Goal: Find contact information: Find contact information

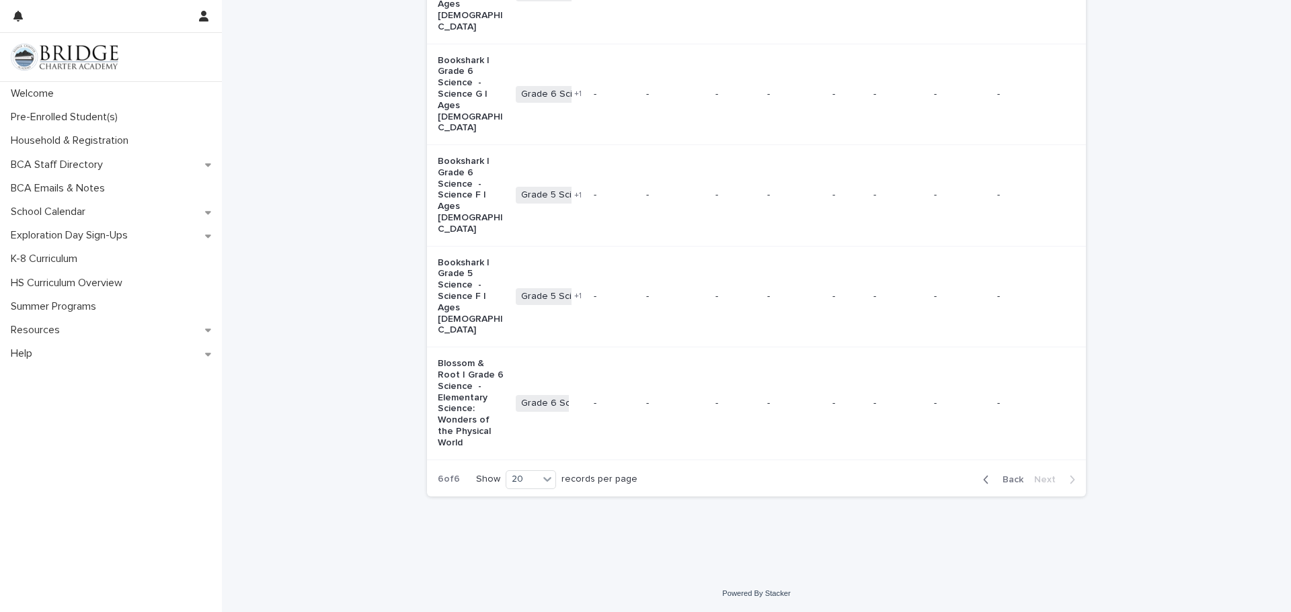
scroll to position [1578, 0]
click at [91, 187] on p "BCA Emails & Notes" at bounding box center [60, 188] width 110 height 13
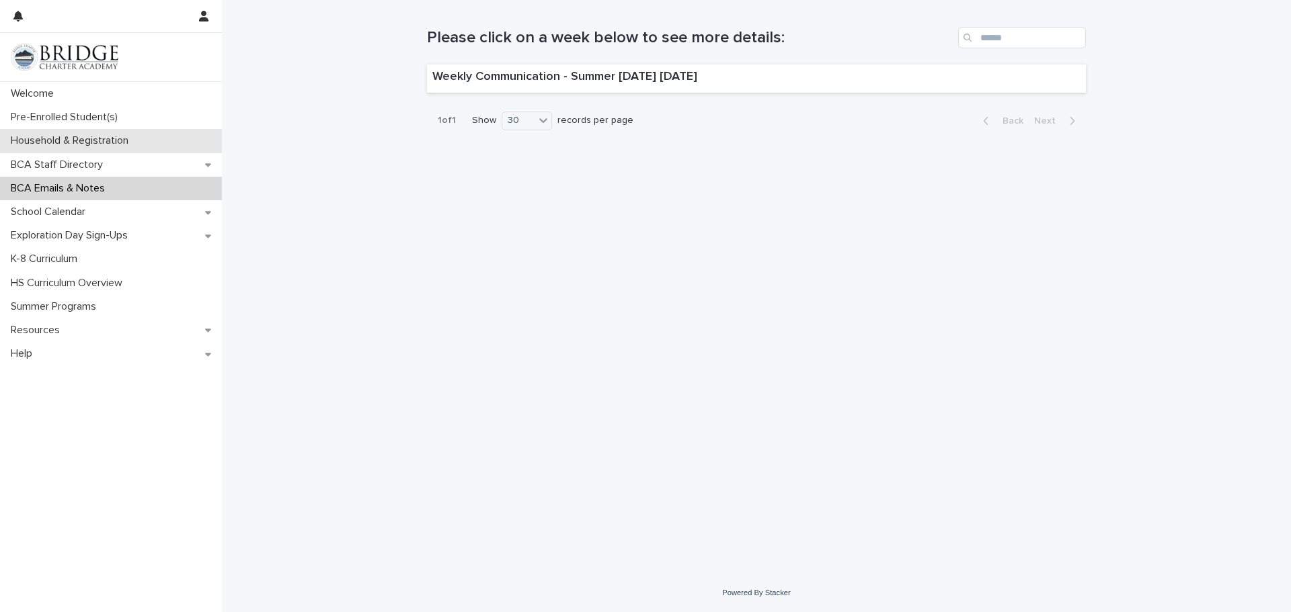
click at [103, 145] on p "Household & Registration" at bounding box center [72, 140] width 134 height 13
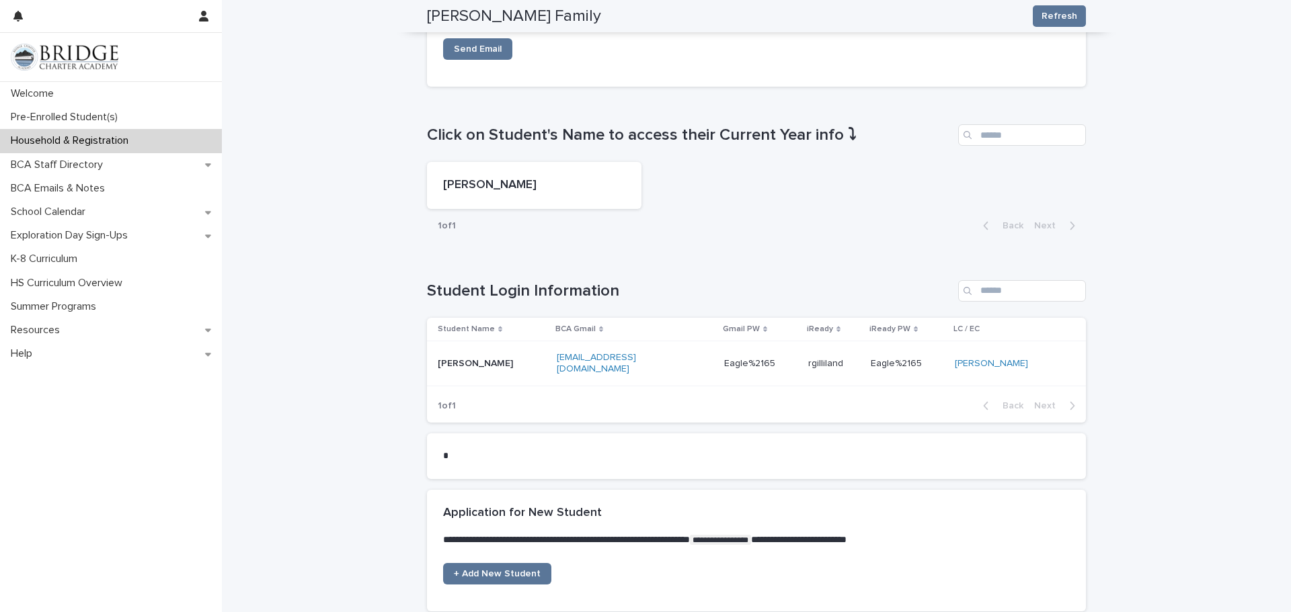
scroll to position [561, 0]
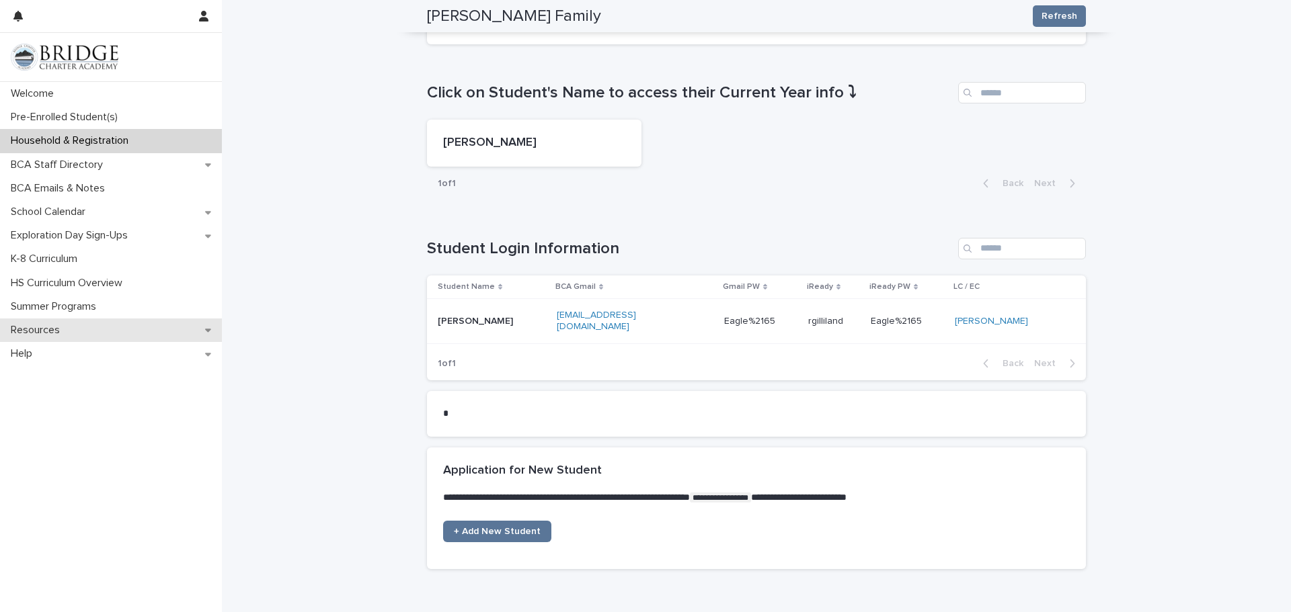
click at [206, 330] on icon at bounding box center [208, 330] width 6 height 3
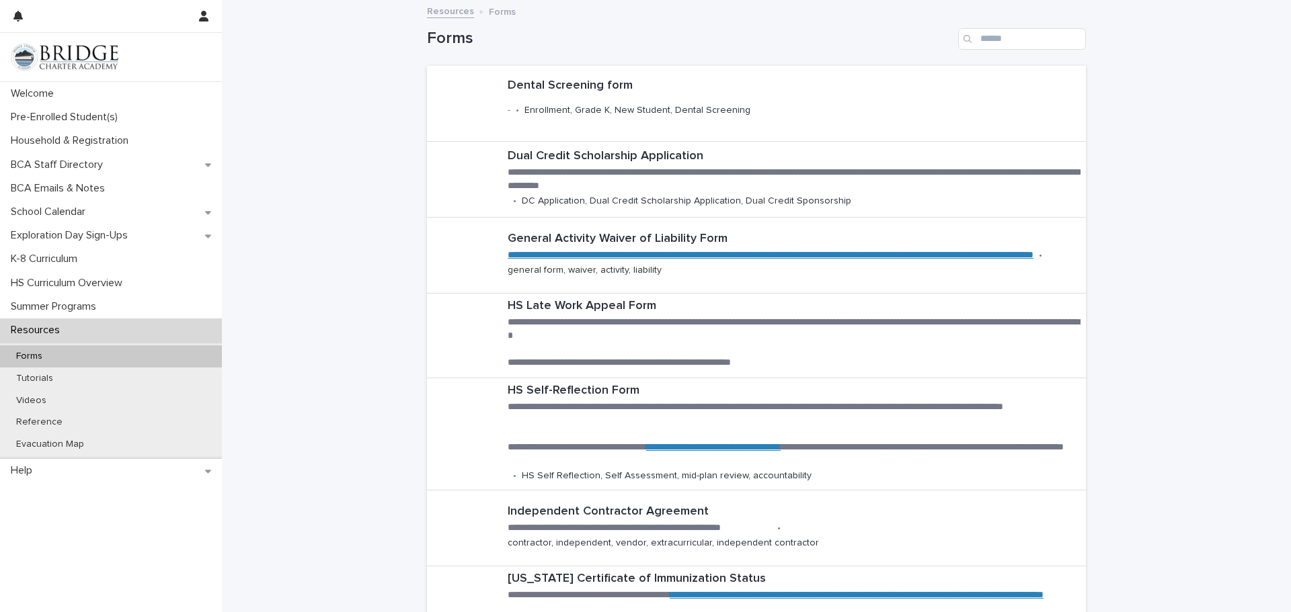
click at [206, 330] on div "Resources" at bounding box center [111, 331] width 222 height 24
click at [207, 167] on icon at bounding box center [208, 164] width 6 height 9
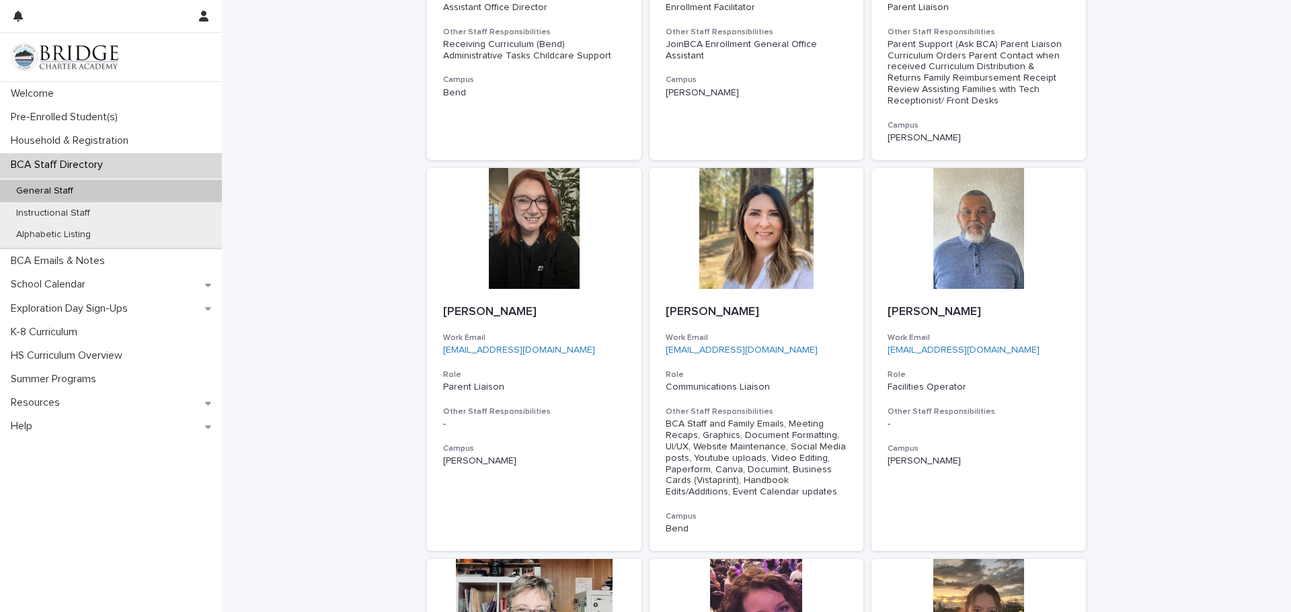
scroll to position [657, 0]
click at [501, 350] on link "[EMAIL_ADDRESS][DOMAIN_NAME]" at bounding box center [519, 349] width 152 height 9
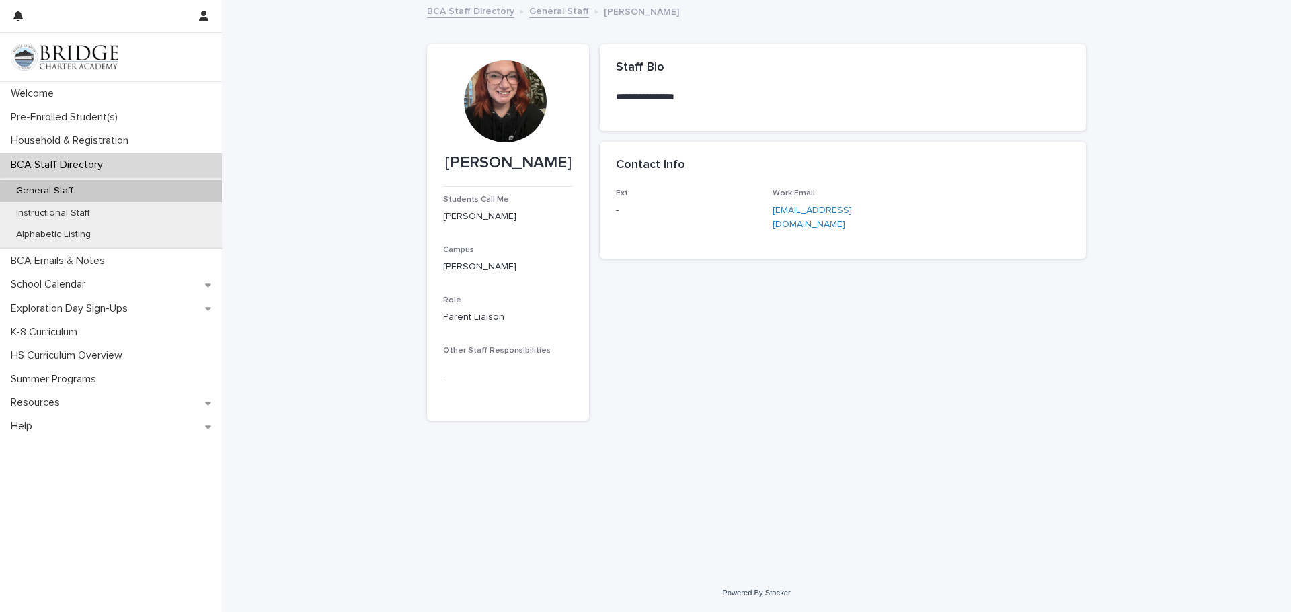
click at [852, 213] on link "[EMAIL_ADDRESS][DOMAIN_NAME]" at bounding box center [811, 218] width 79 height 24
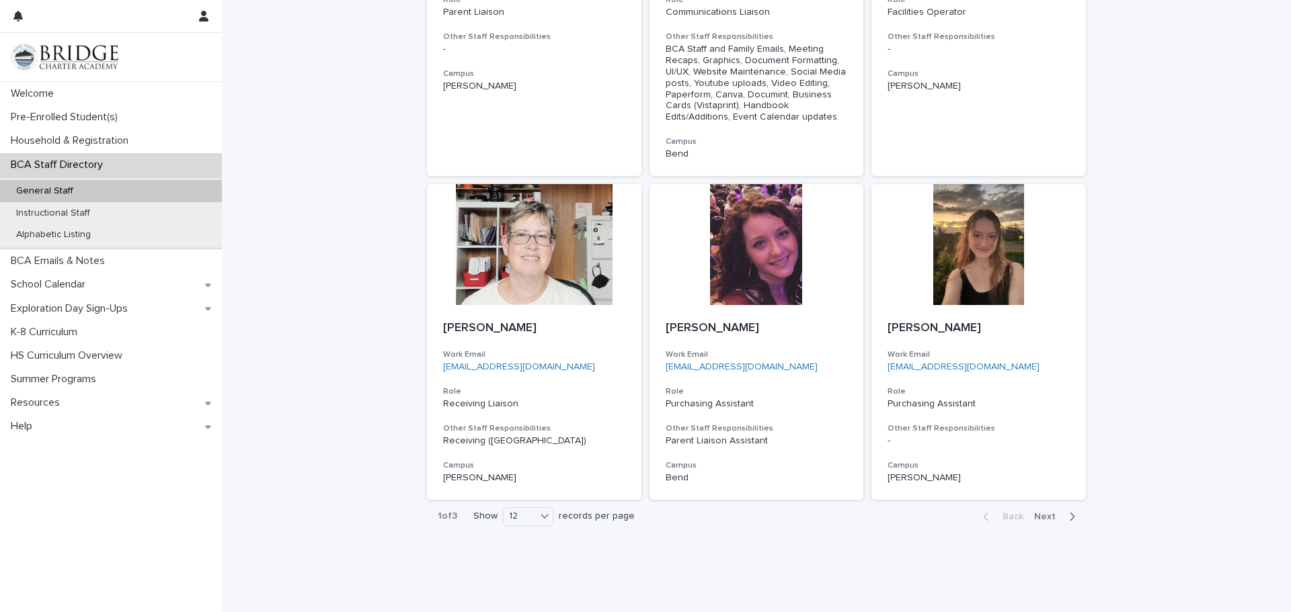
scroll to position [1058, 0]
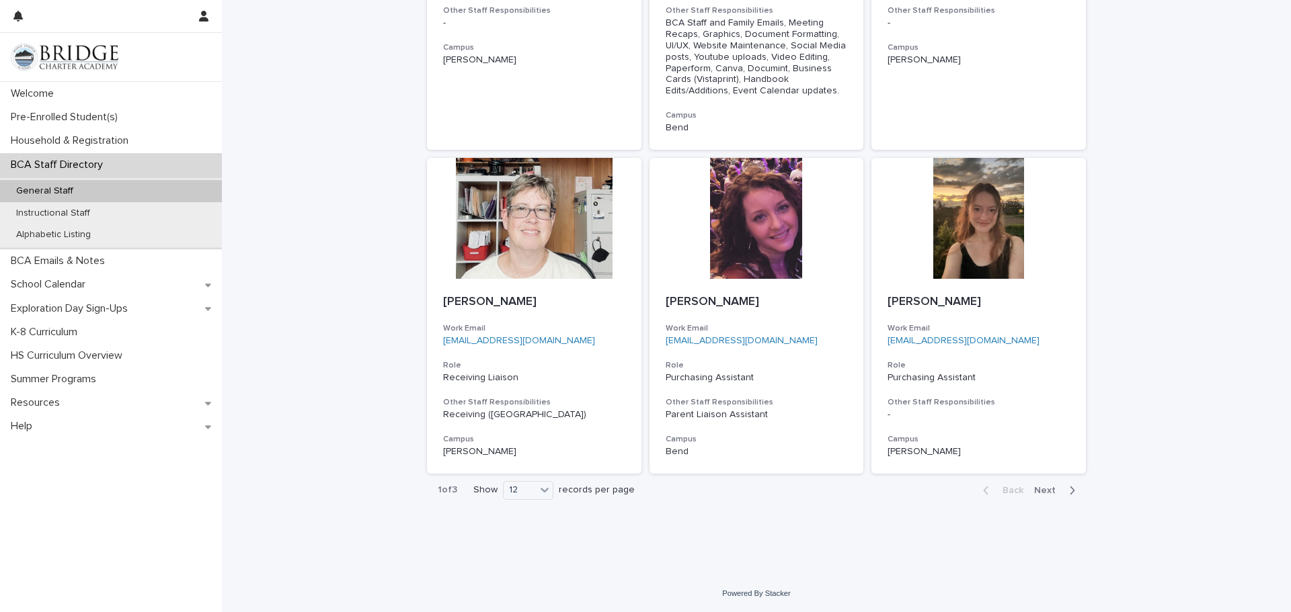
click at [1045, 490] on span "Next" at bounding box center [1049, 490] width 30 height 9
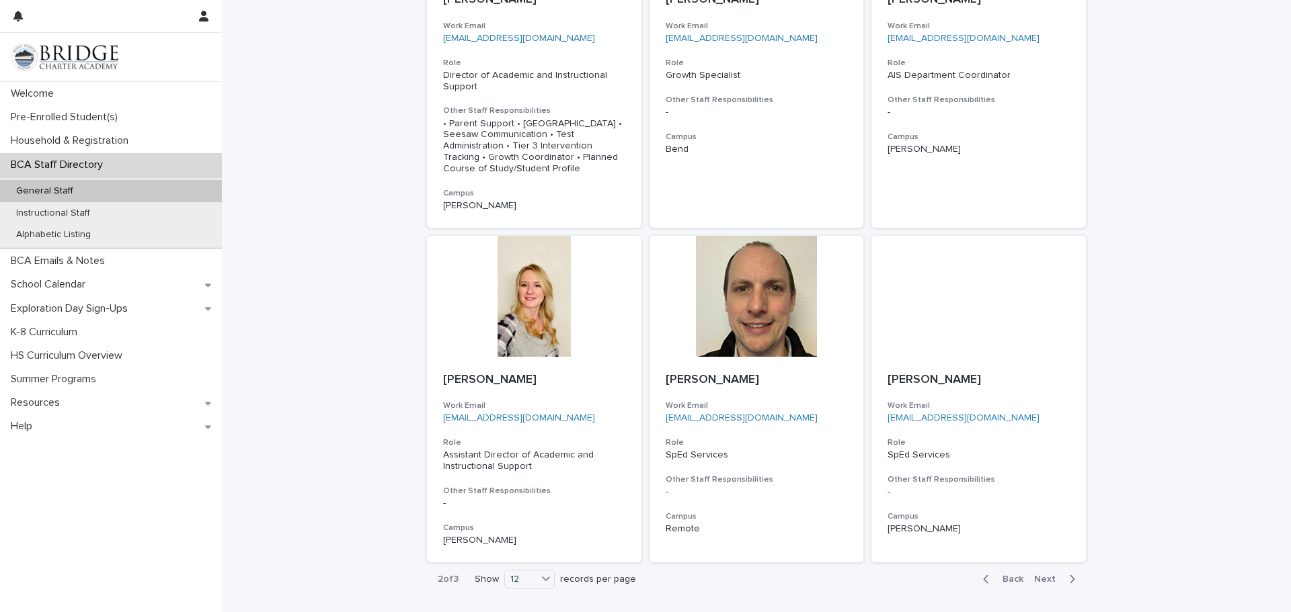
scroll to position [979, 0]
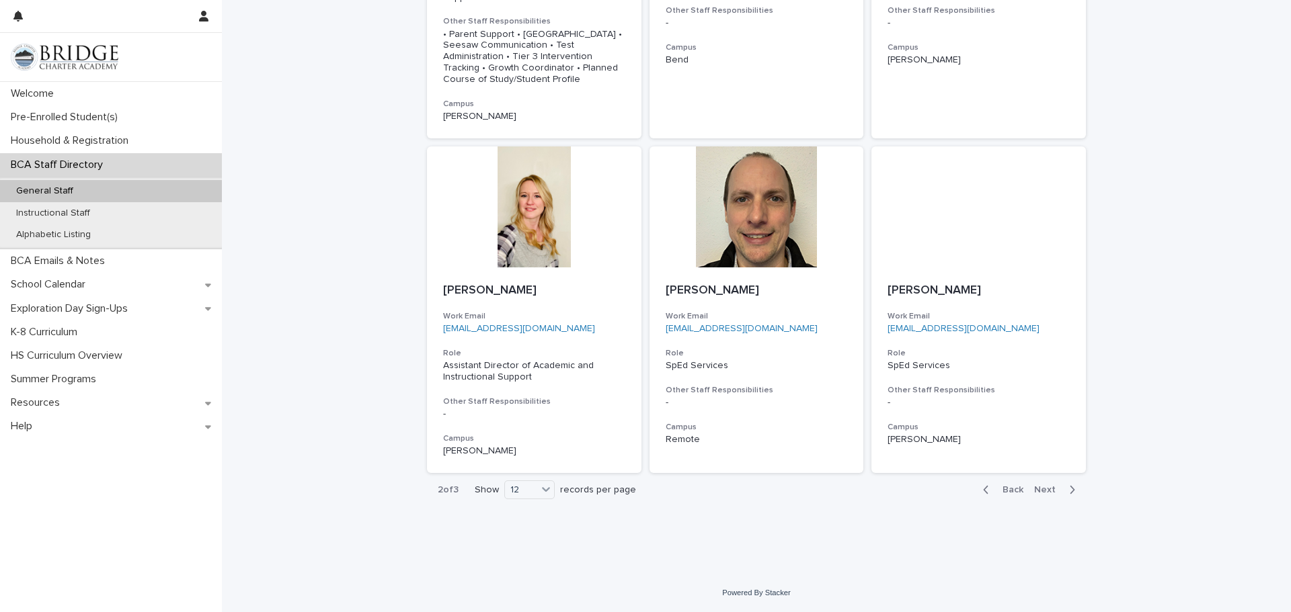
click at [1051, 491] on span "Next" at bounding box center [1049, 489] width 30 height 9
